Goal: Obtain resource: Obtain resource

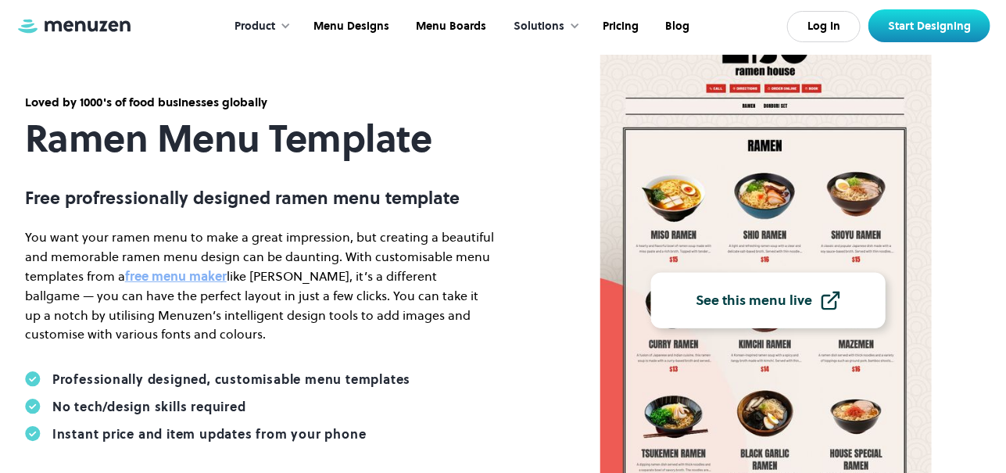
scroll to position [137, 0]
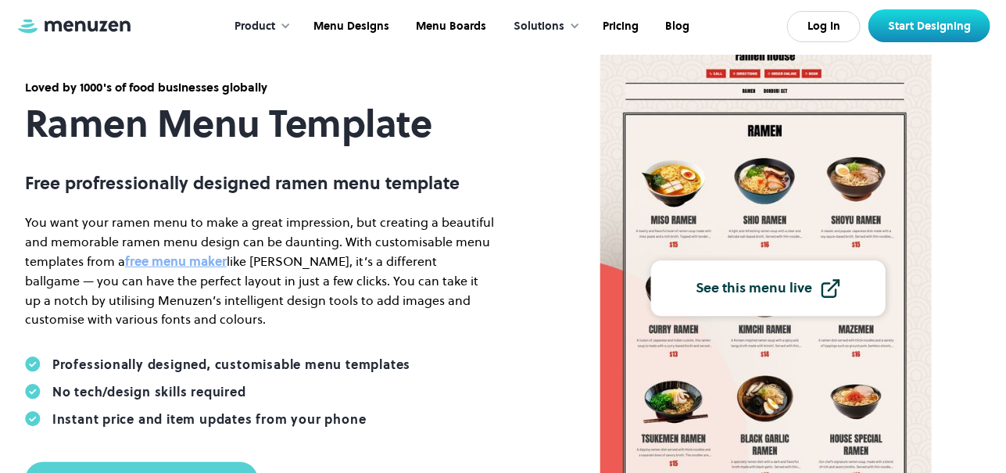
drag, startPoint x: 800, startPoint y: 221, endPoint x: 765, endPoint y: 216, distance: 34.7
click at [765, 216] on img at bounding box center [765, 283] width 331 height 552
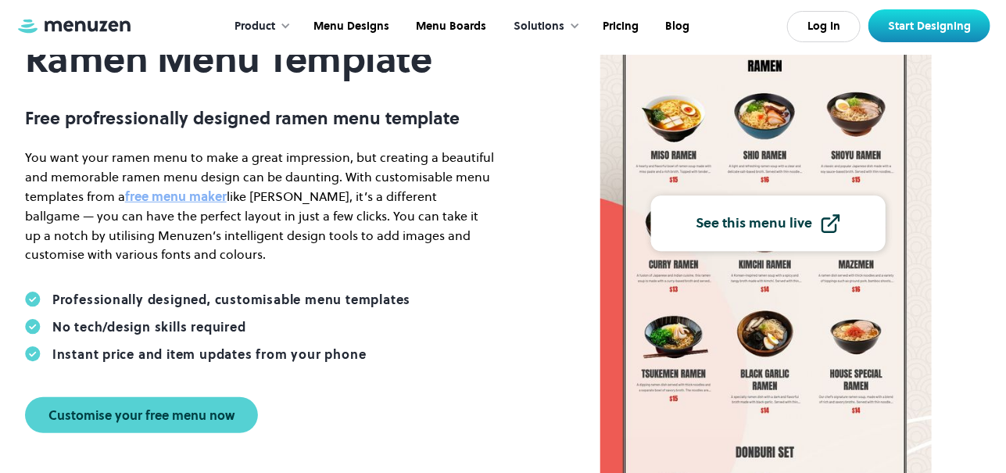
scroll to position [293, 0]
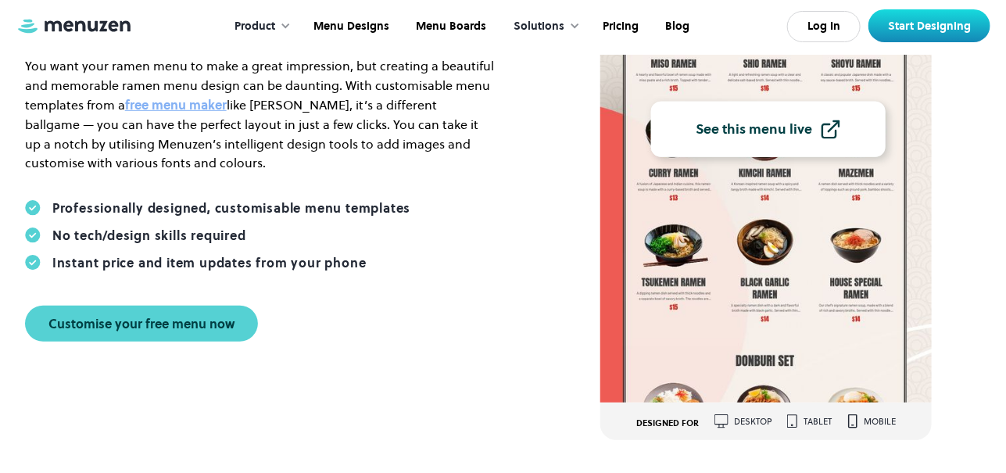
click at [796, 139] on link "See this menu live" at bounding box center [768, 129] width 234 height 55
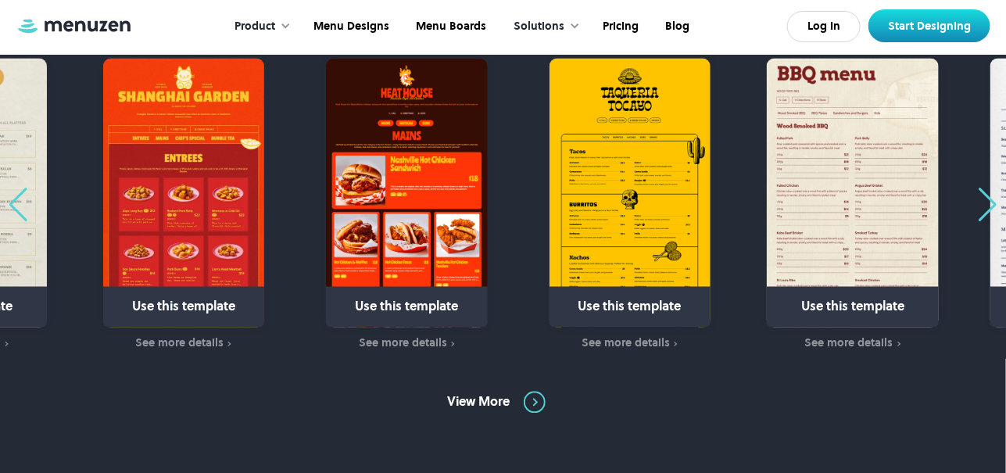
scroll to position [996, 0]
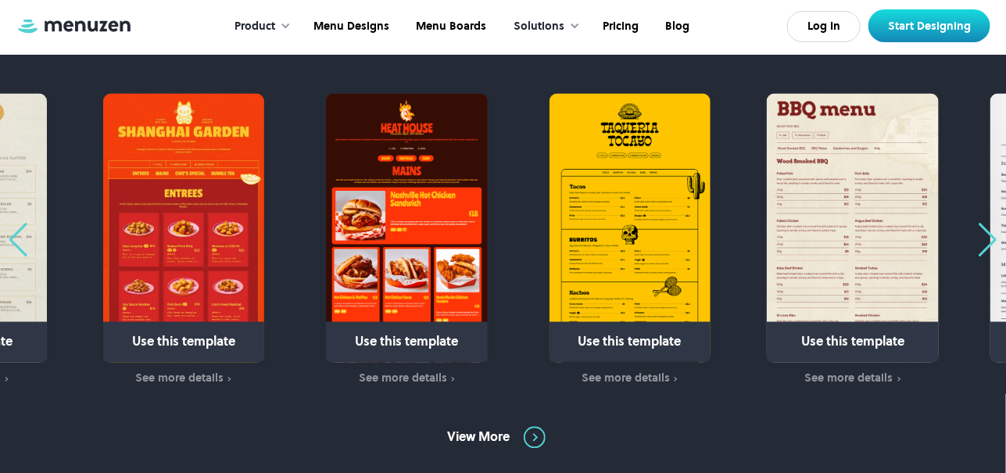
click at [990, 242] on div "Next slide" at bounding box center [987, 241] width 21 height 34
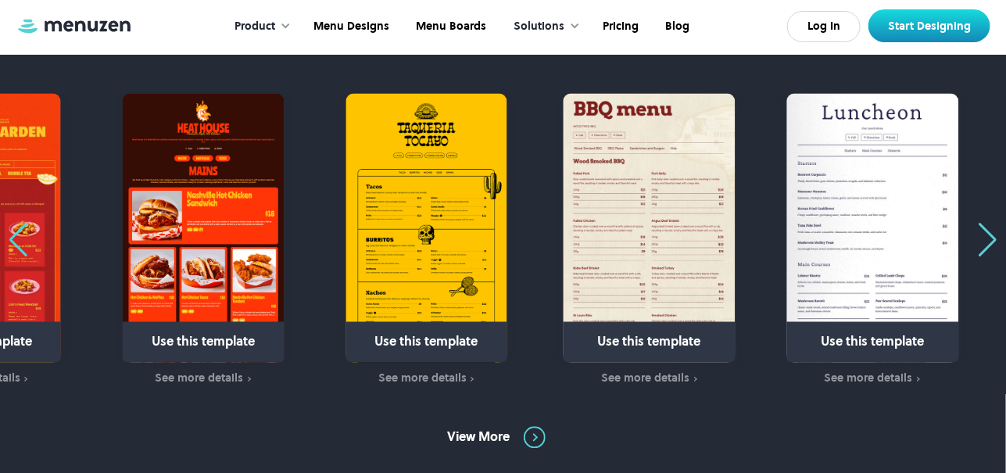
click at [990, 242] on div "Next slide" at bounding box center [987, 241] width 21 height 34
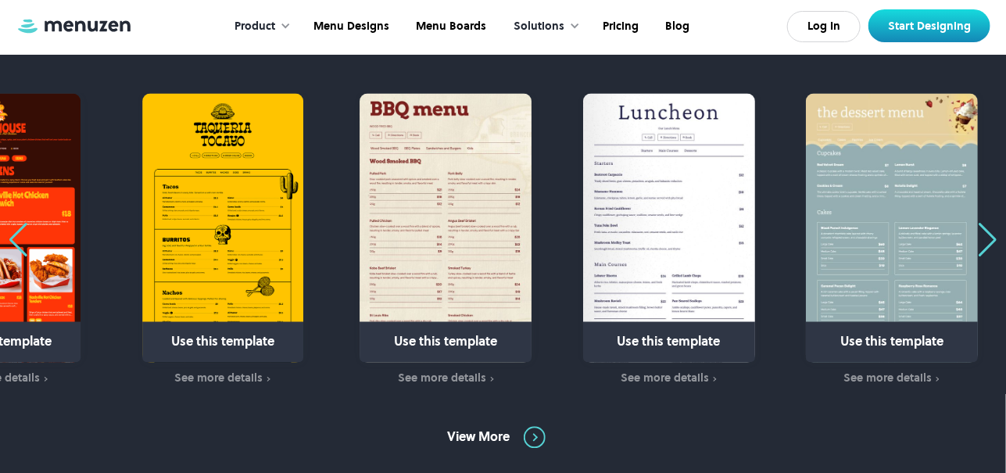
click at [990, 242] on div "Next slide" at bounding box center [987, 241] width 21 height 34
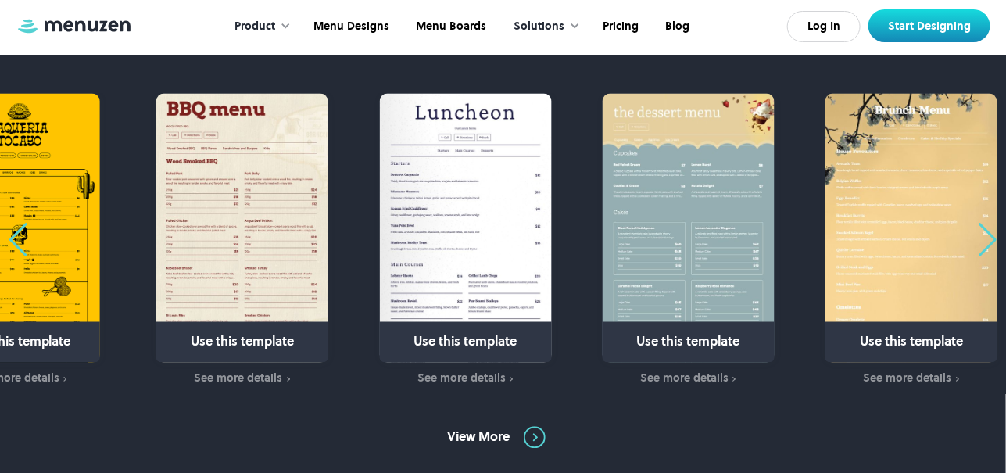
click at [990, 242] on div "Next slide" at bounding box center [987, 241] width 21 height 34
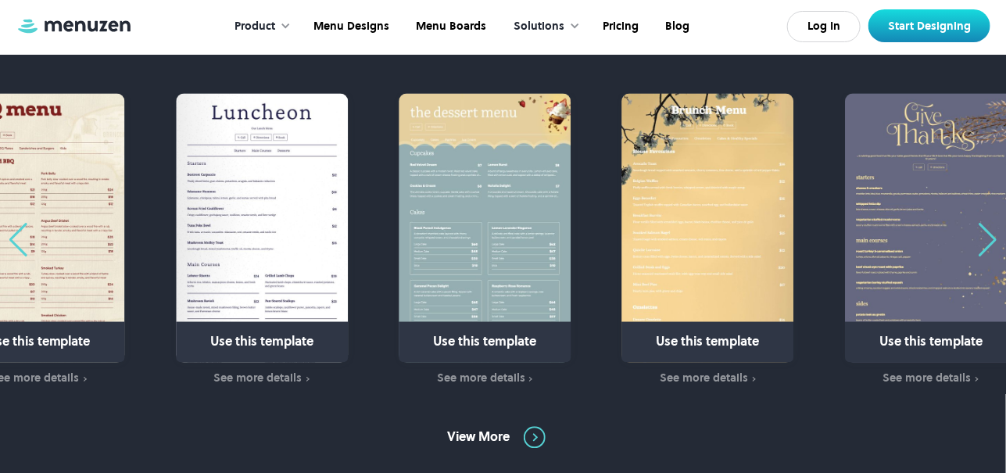
click at [990, 242] on div "Next slide" at bounding box center [987, 241] width 21 height 34
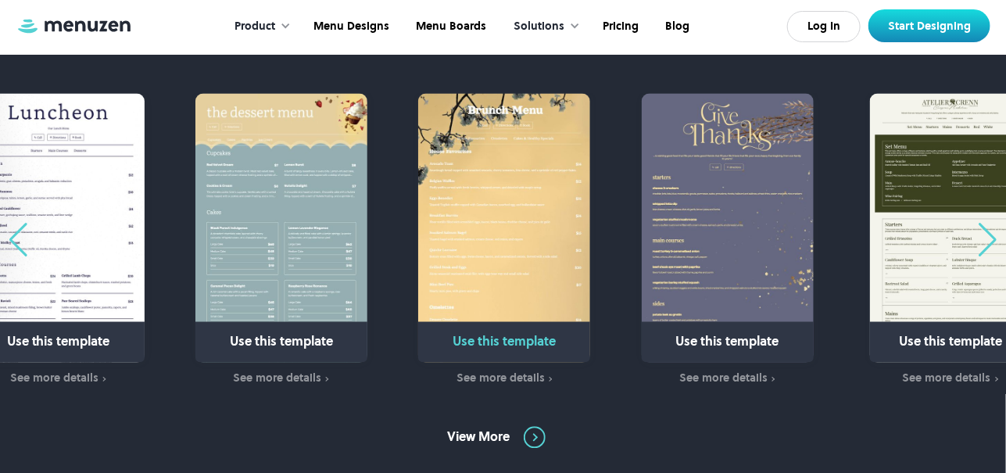
click at [528, 239] on img "7 / 31" at bounding box center [504, 228] width 172 height 269
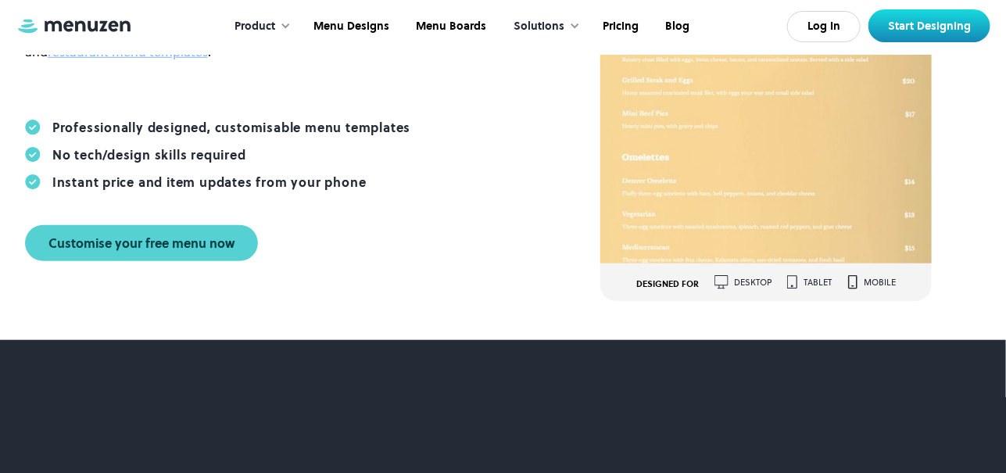
scroll to position [390, 0]
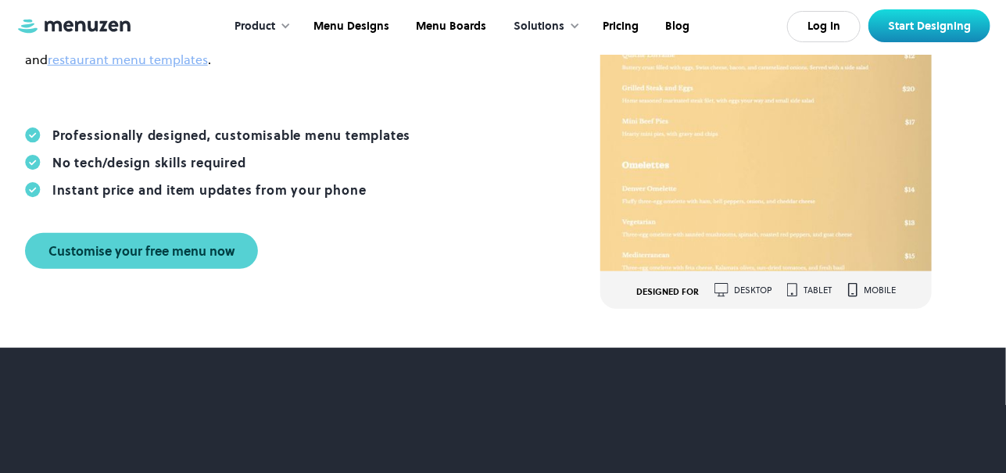
click at [720, 292] on img at bounding box center [721, 290] width 14 height 14
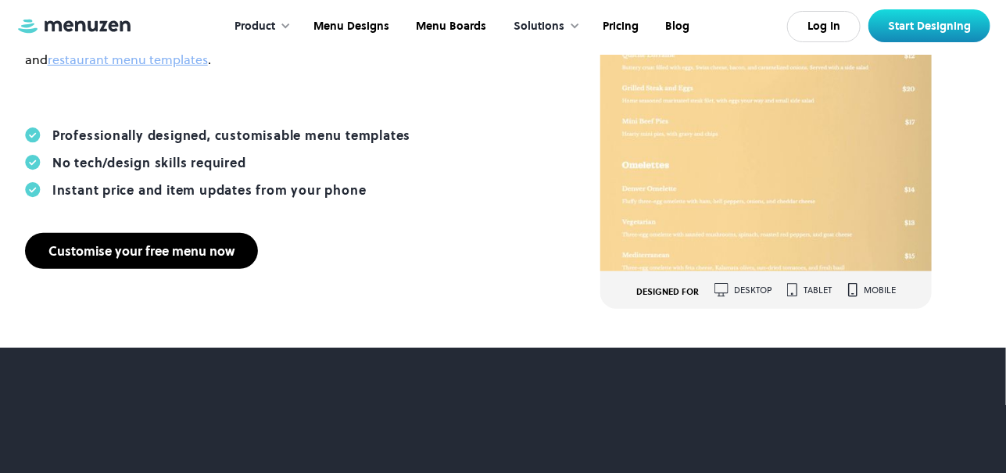
click at [170, 245] on div "Customise your free menu now" at bounding box center [141, 251] width 186 height 13
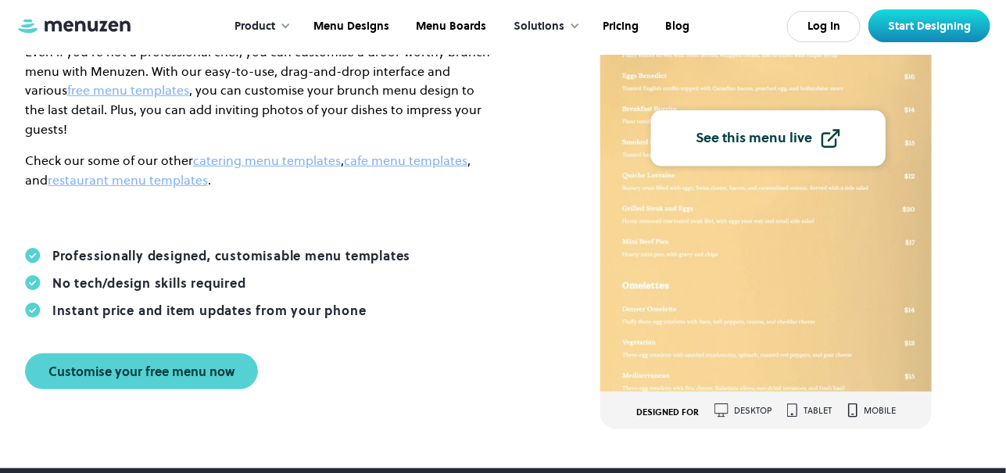
scroll to position [0, 0]
